Goal: Task Accomplishment & Management: Complete application form

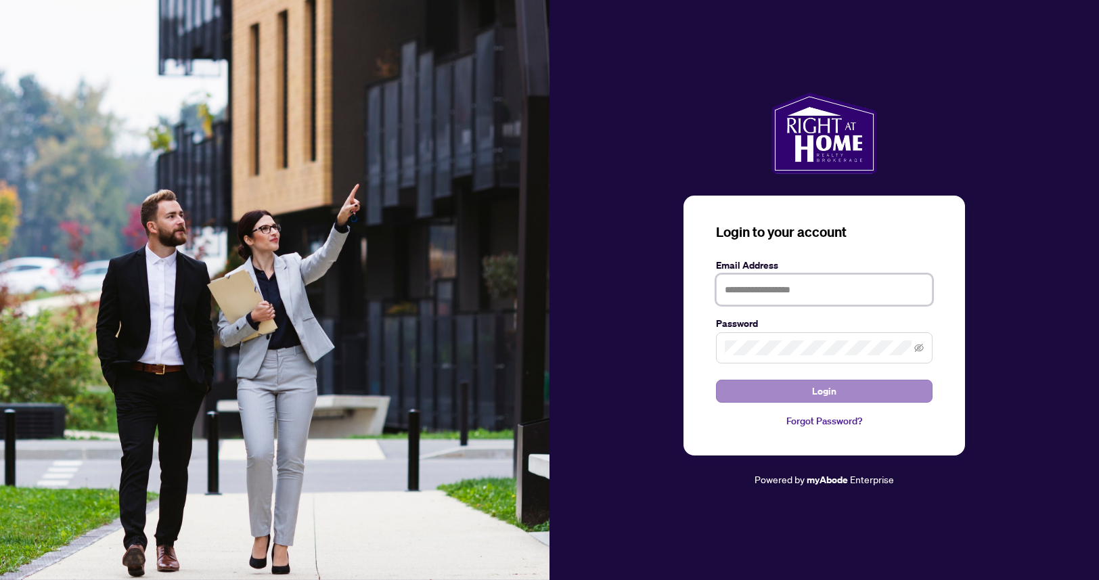
type input "**********"
click at [760, 391] on button "Login" at bounding box center [824, 391] width 217 height 23
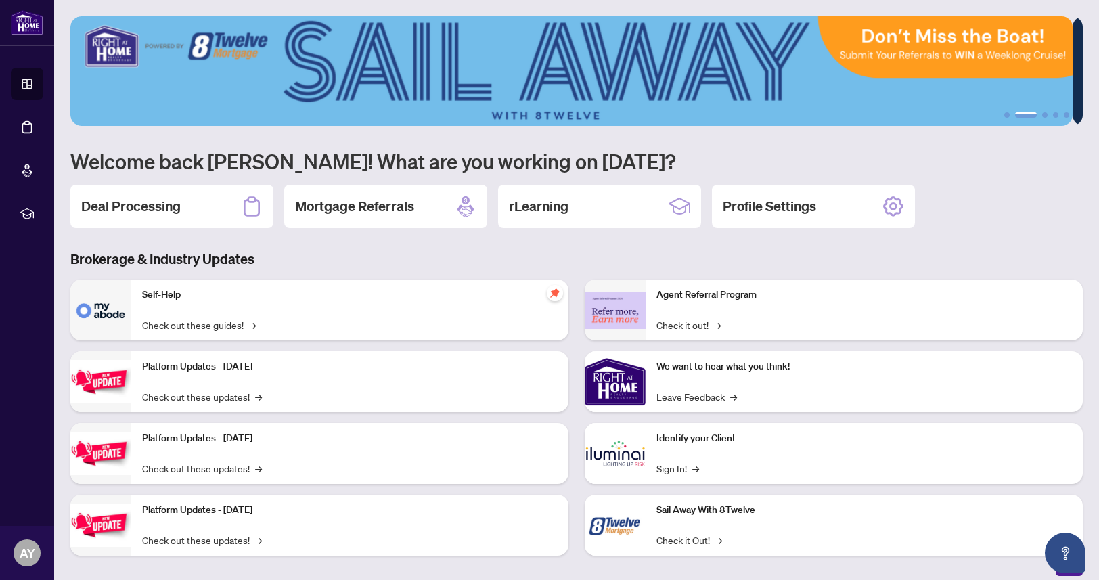
drag, startPoint x: 986, startPoint y: 225, endPoint x: 993, endPoint y: 178, distance: 47.9
click at [985, 211] on div "Deal Processing Mortgage Referrals rLearning Profile Settings" at bounding box center [576, 206] width 1012 height 43
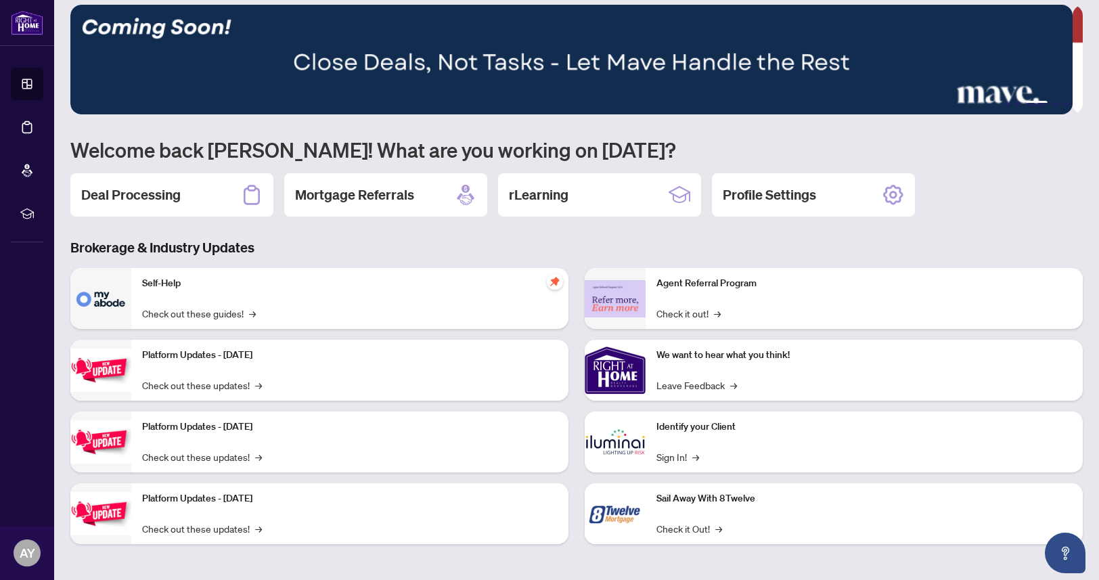
click at [975, 167] on div "1 2 3 4 5 Welcome back [PERSON_NAME]! What are you working on [DATE]? Deal Proc…" at bounding box center [576, 285] width 1012 height 560
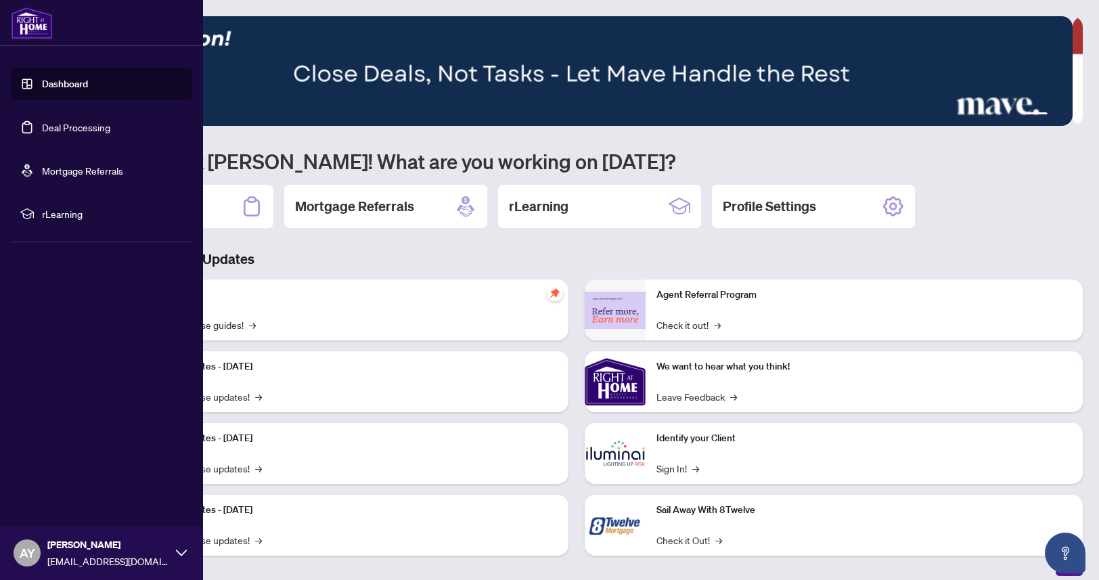
click at [72, 83] on link "Dashboard" at bounding box center [65, 84] width 46 height 12
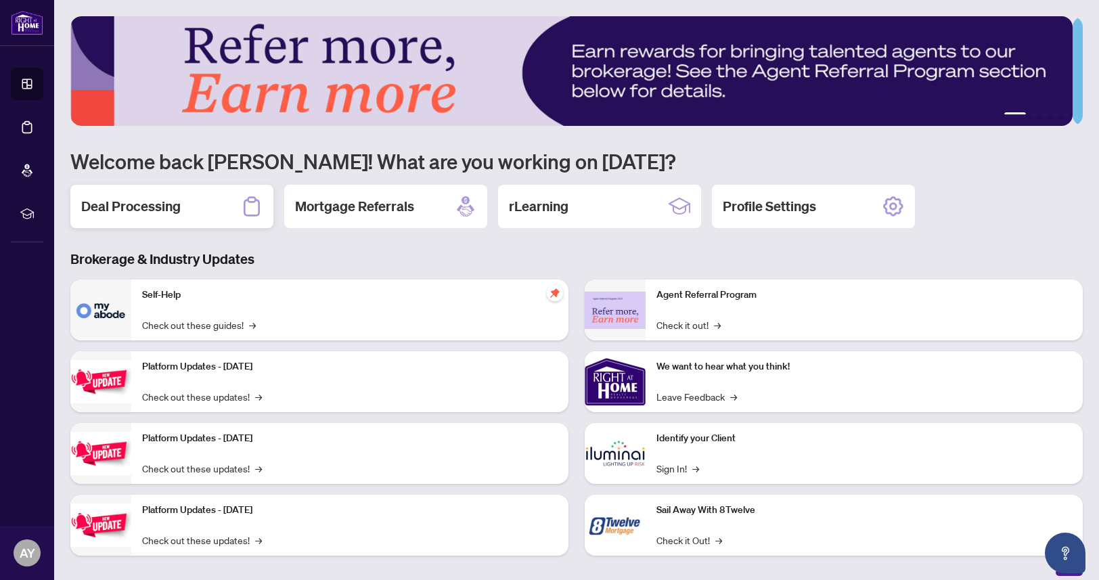
click at [145, 212] on h2 "Deal Processing" at bounding box center [130, 206] width 99 height 19
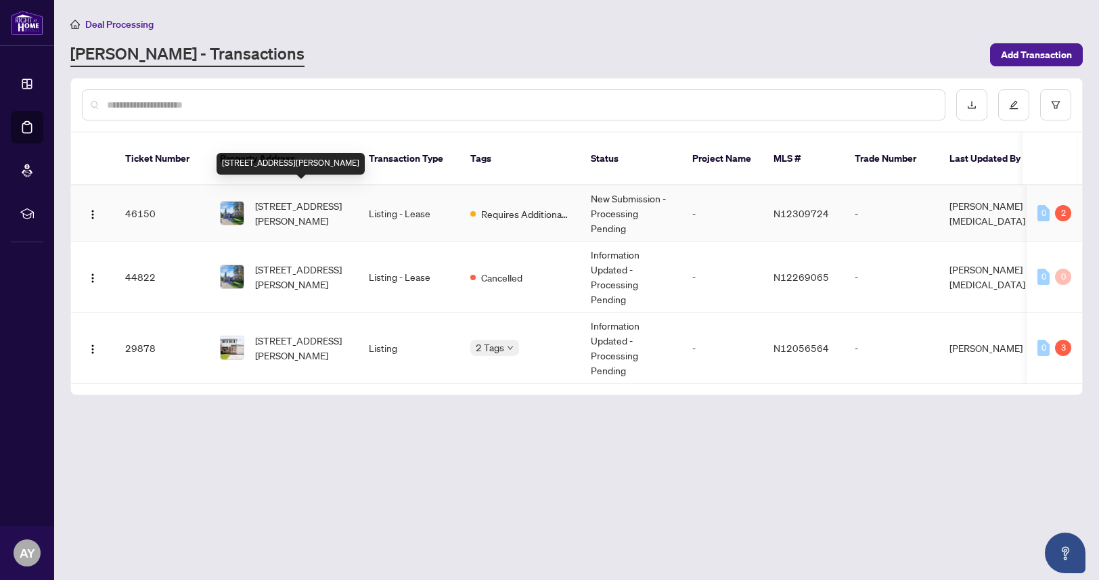
click at [286, 198] on span "[STREET_ADDRESS][PERSON_NAME]" at bounding box center [301, 213] width 92 height 30
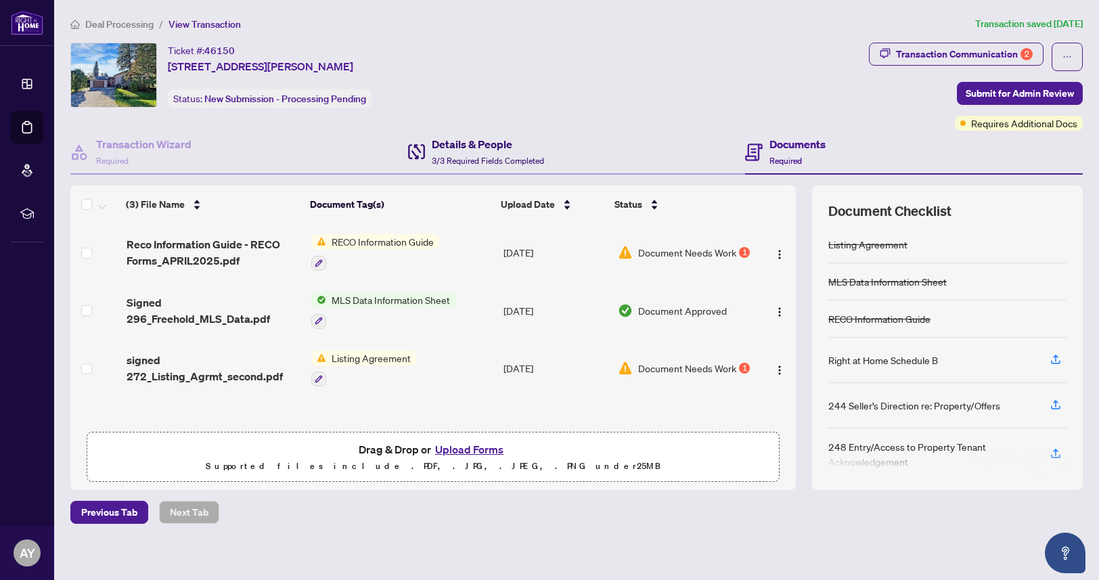
click at [442, 153] on div "Details & People 3/3 Required Fields Completed" at bounding box center [488, 152] width 112 height 32
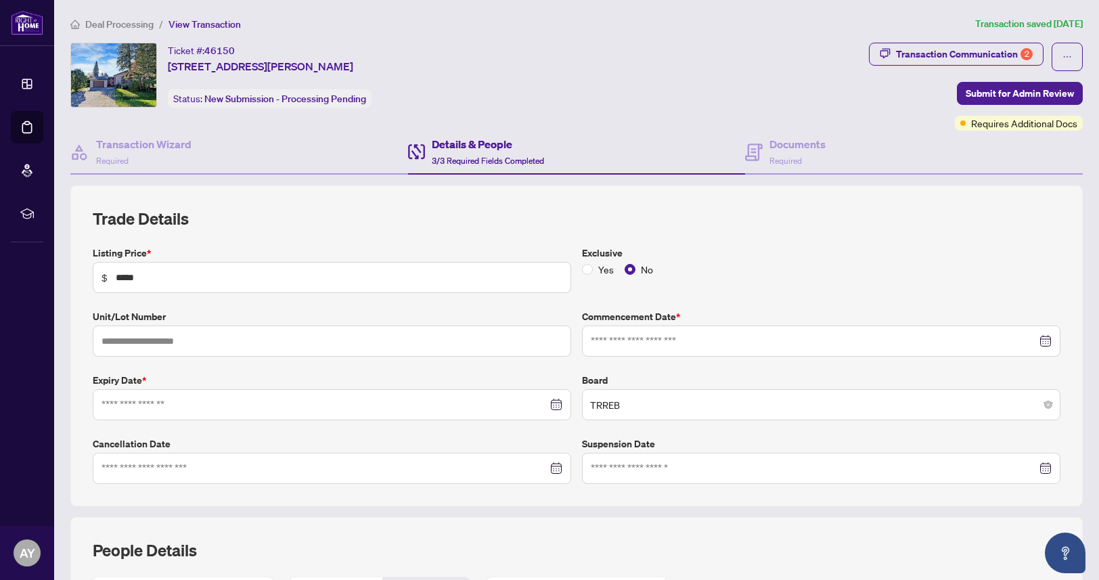
type input "**********"
click at [772, 138] on h4 "Documents" at bounding box center [797, 144] width 56 height 16
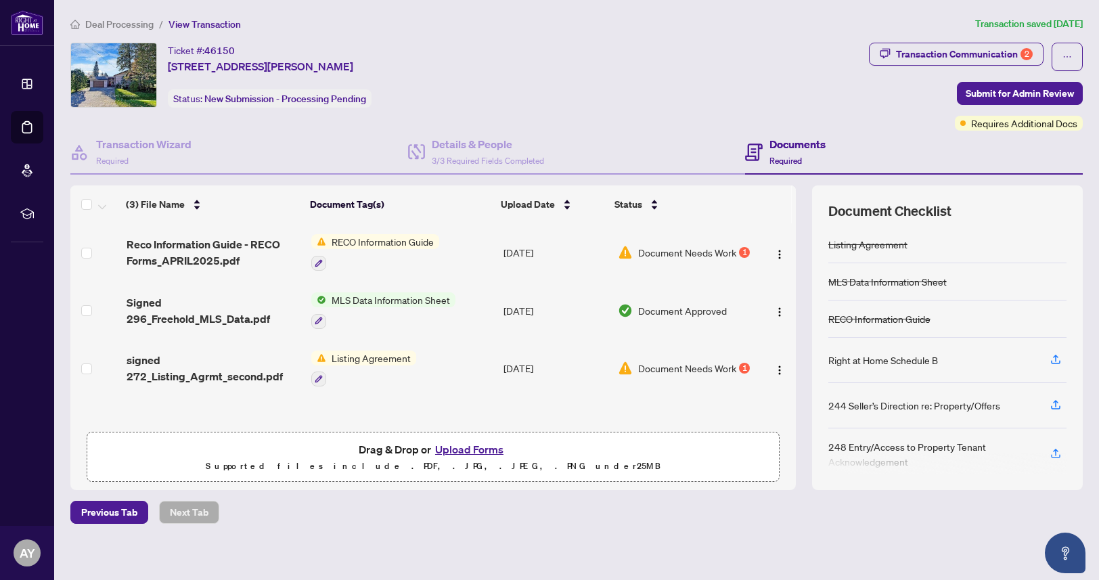
click at [463, 451] on button "Upload Forms" at bounding box center [469, 450] width 76 height 18
click at [443, 447] on button "Upload Forms" at bounding box center [469, 450] width 76 height 18
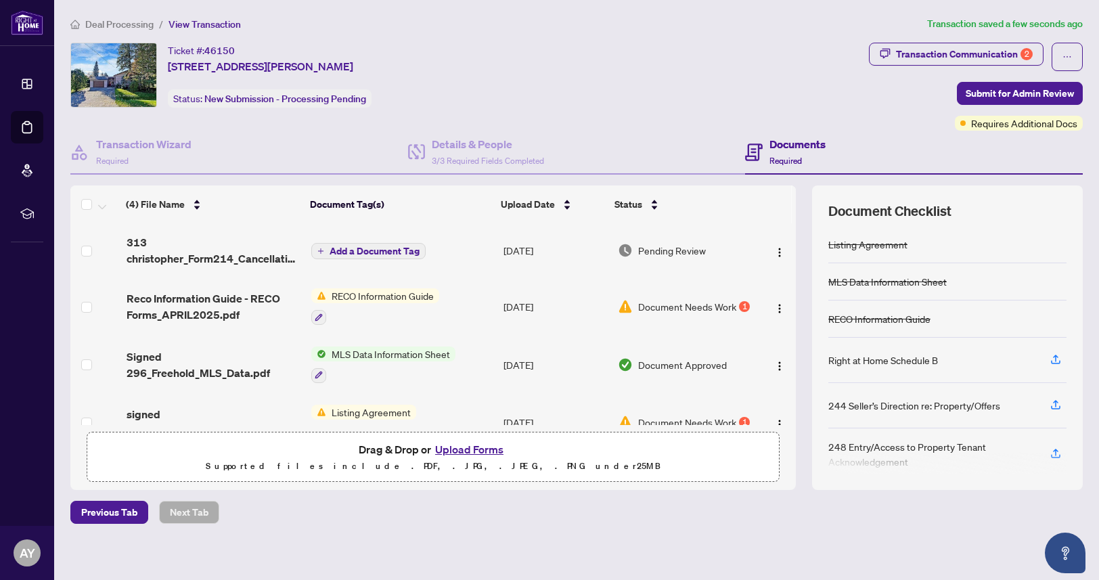
scroll to position [7, 0]
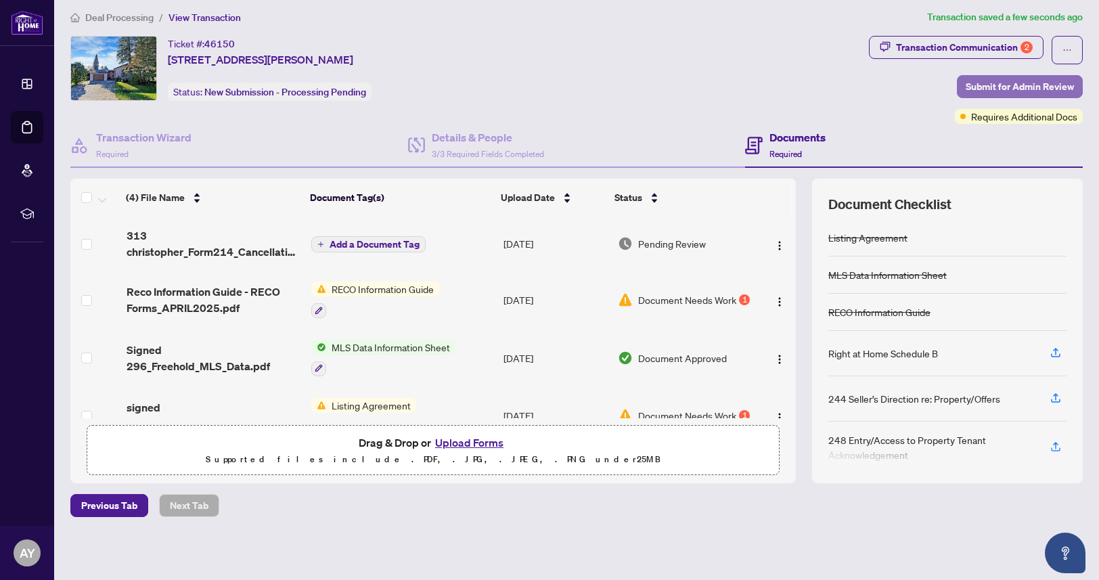
click at [970, 81] on span "Submit for Admin Review" at bounding box center [1020, 87] width 108 height 22
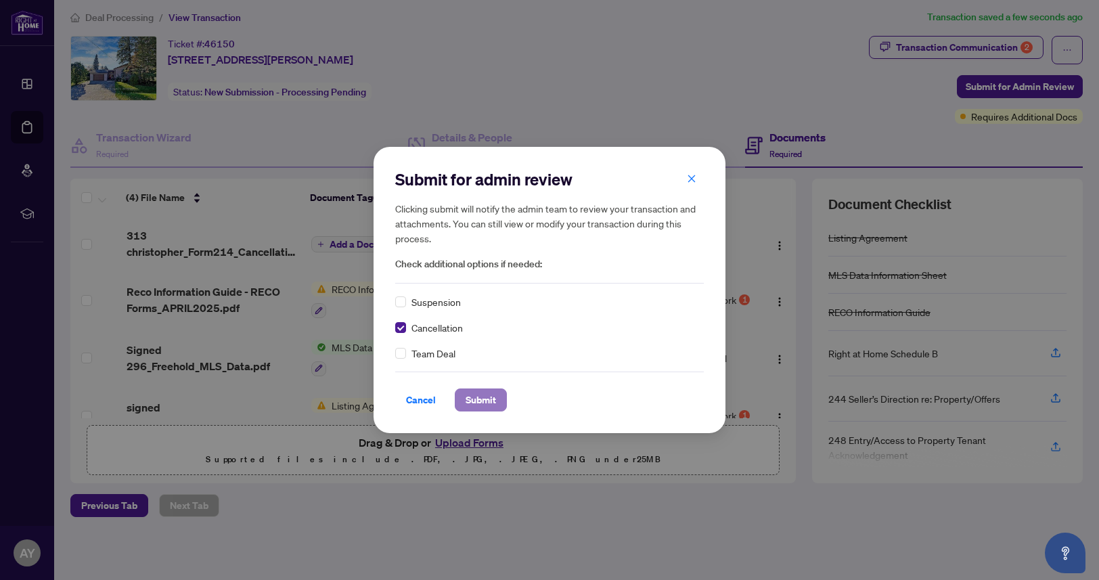
click at [476, 401] on span "Submit" at bounding box center [481, 400] width 30 height 22
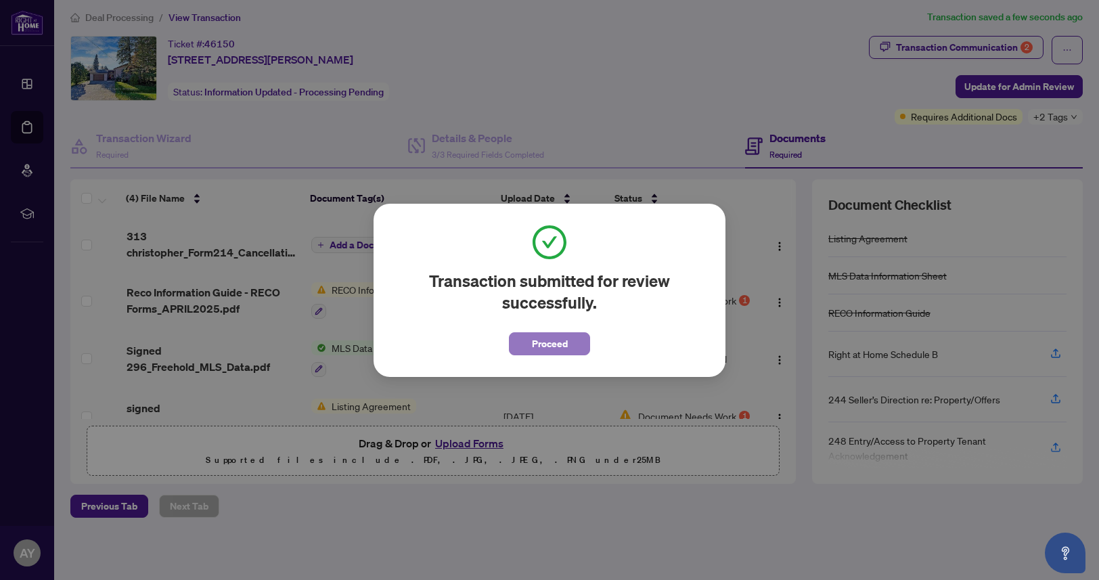
click at [520, 345] on button "Proceed" at bounding box center [549, 343] width 81 height 23
